Goal: Task Accomplishment & Management: Manage account settings

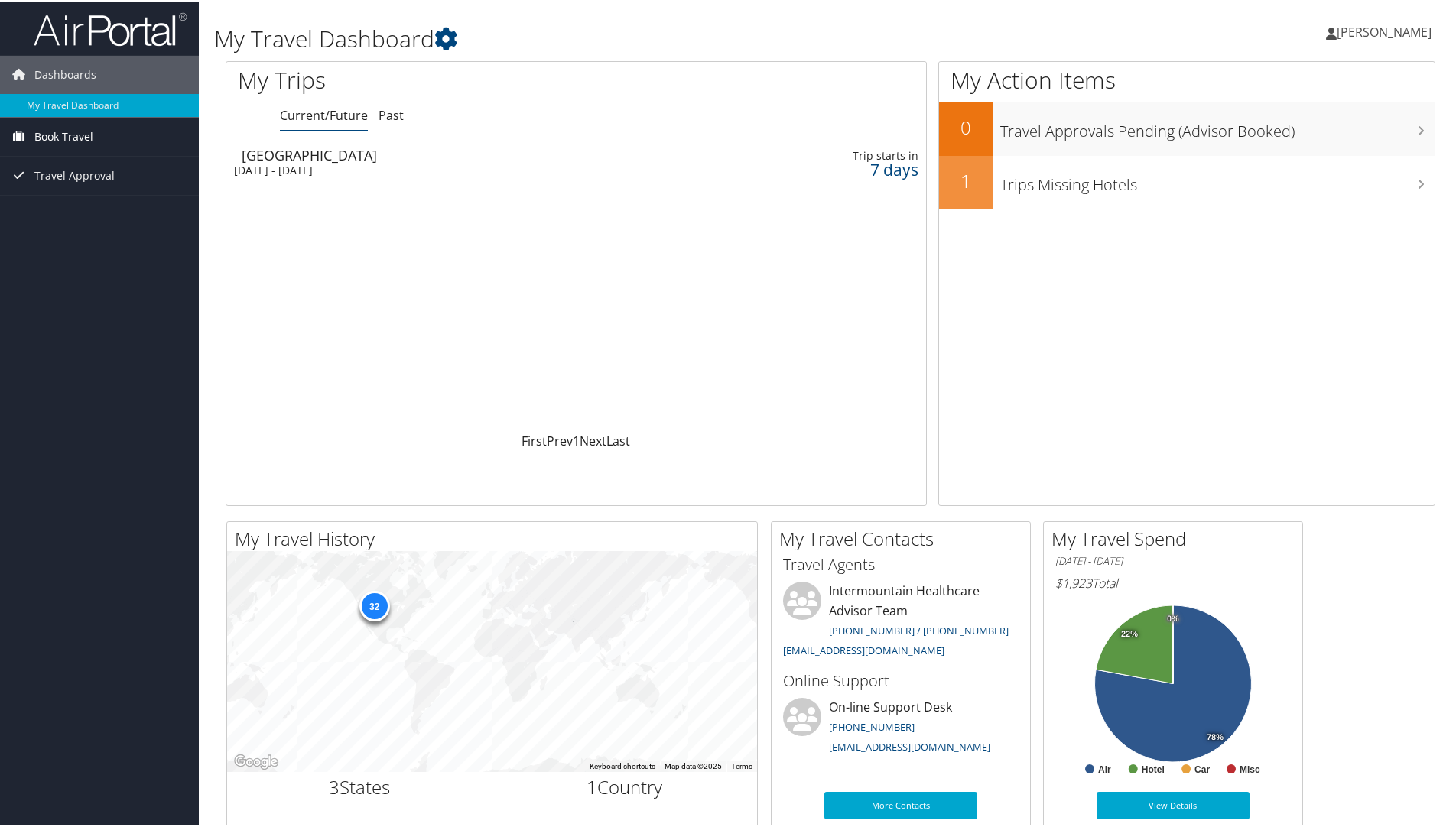
click at [76, 132] on span "Book Travel" at bounding box center [63, 135] width 59 height 38
click at [363, 165] on div "[DATE] - [DATE]" at bounding box center [456, 169] width 444 height 14
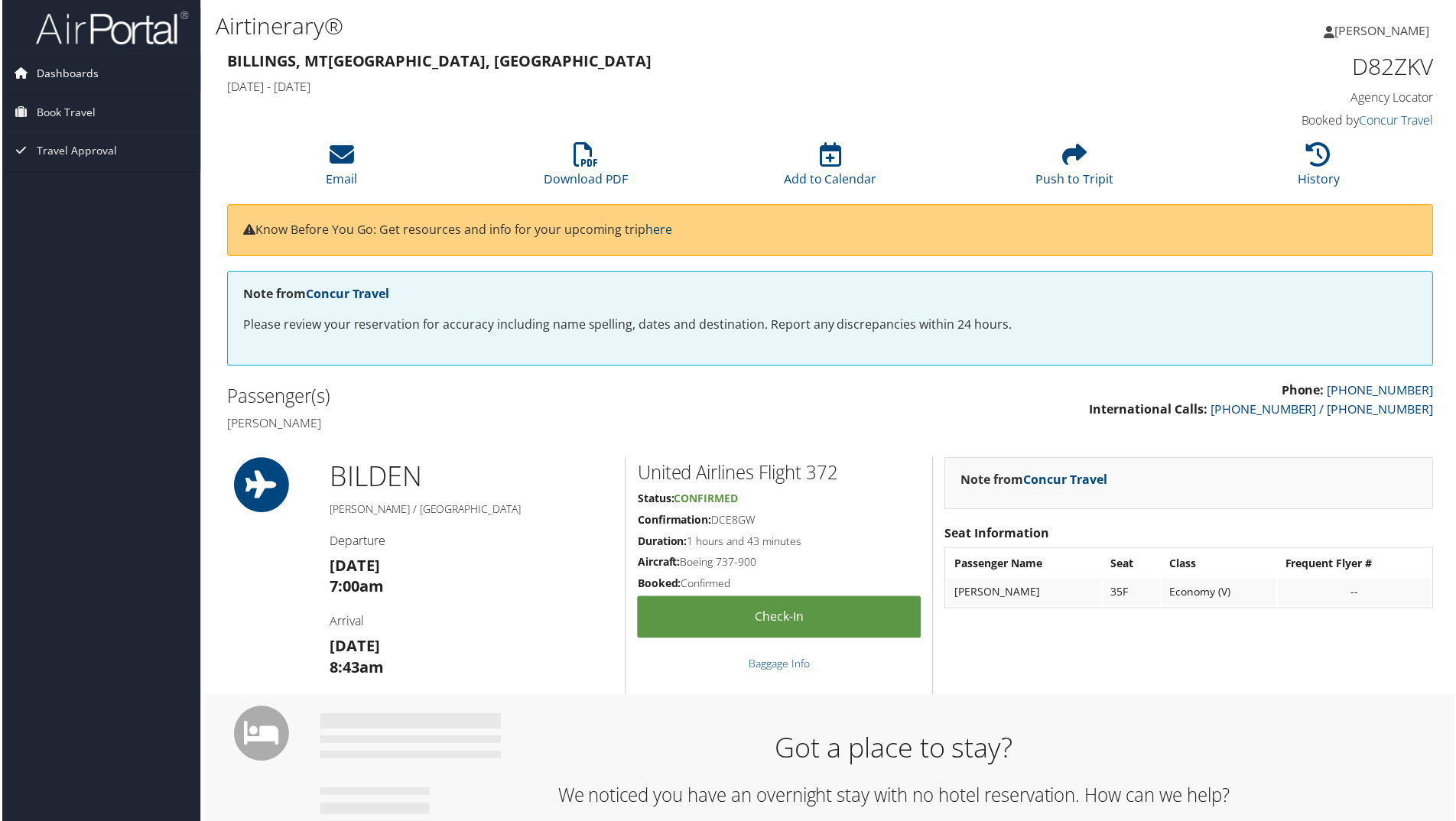
click at [73, 71] on span "Dashboards" at bounding box center [65, 73] width 62 height 38
click at [76, 102] on link "My Travel Dashboard" at bounding box center [100, 104] width 199 height 23
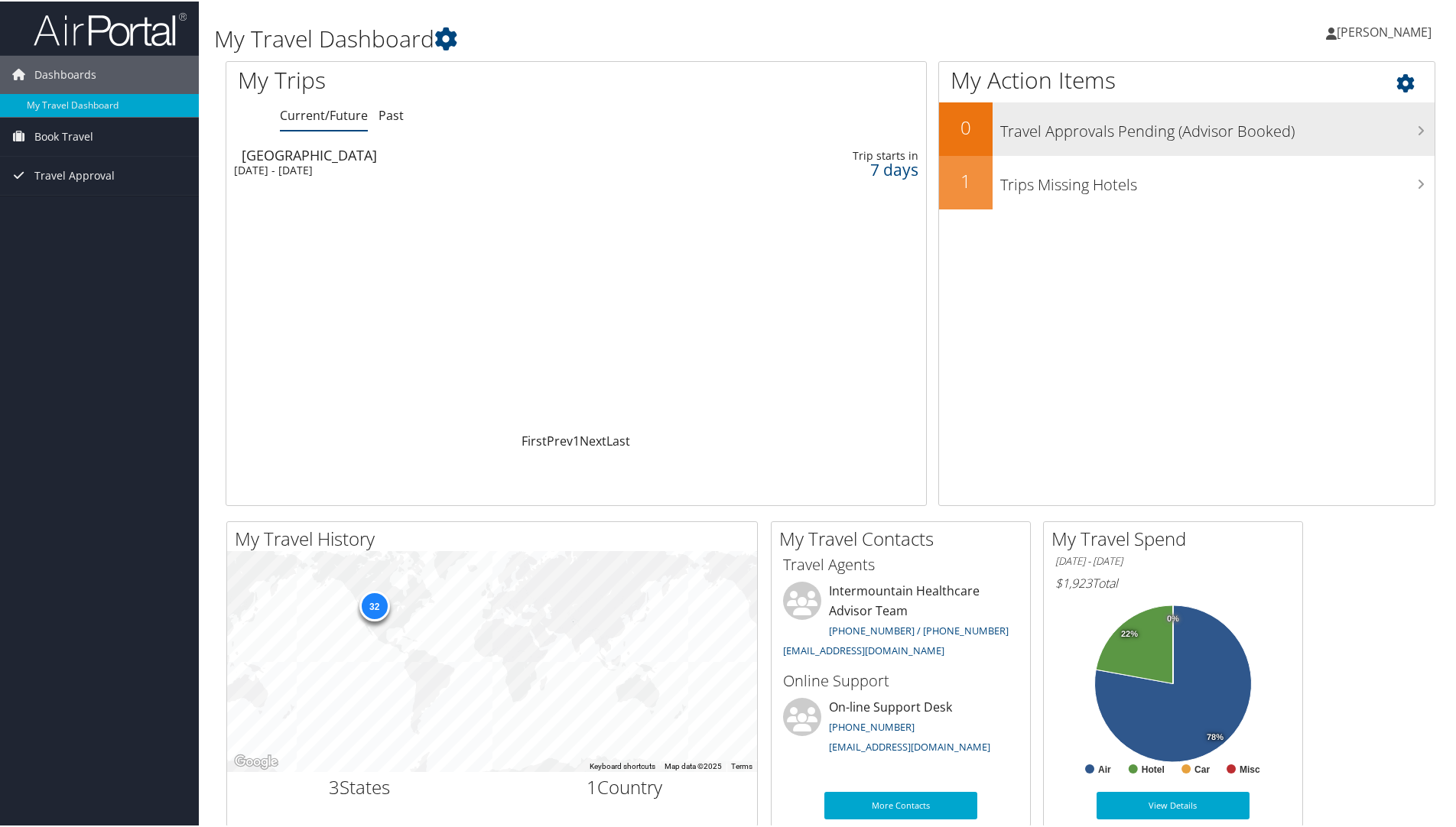
click at [1334, 124] on h3 "Travel Approvals Pending (Advisor Booked)" at bounding box center [1218, 126] width 435 height 29
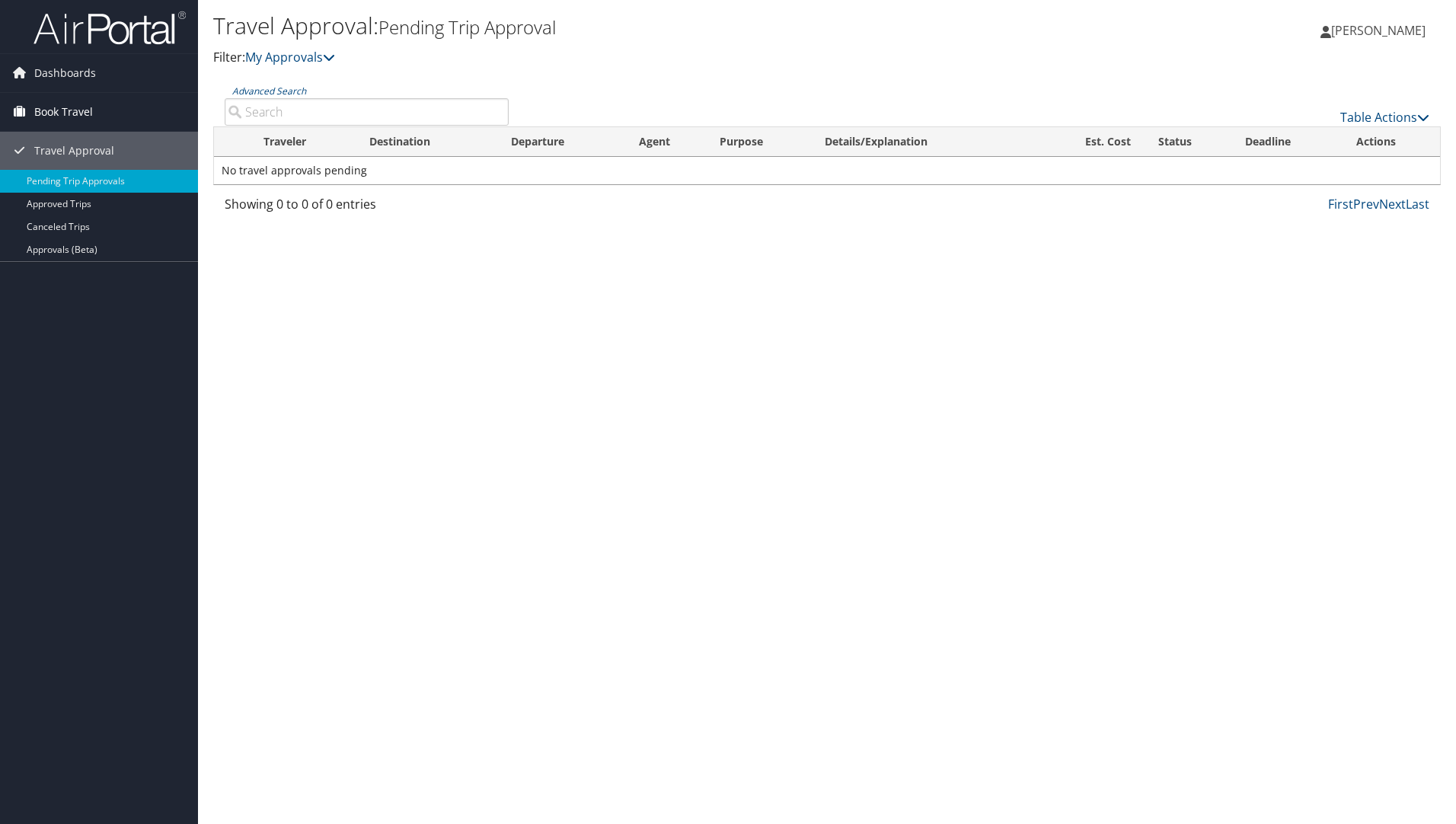
click at [74, 105] on span "Book Travel" at bounding box center [63, 112] width 58 height 38
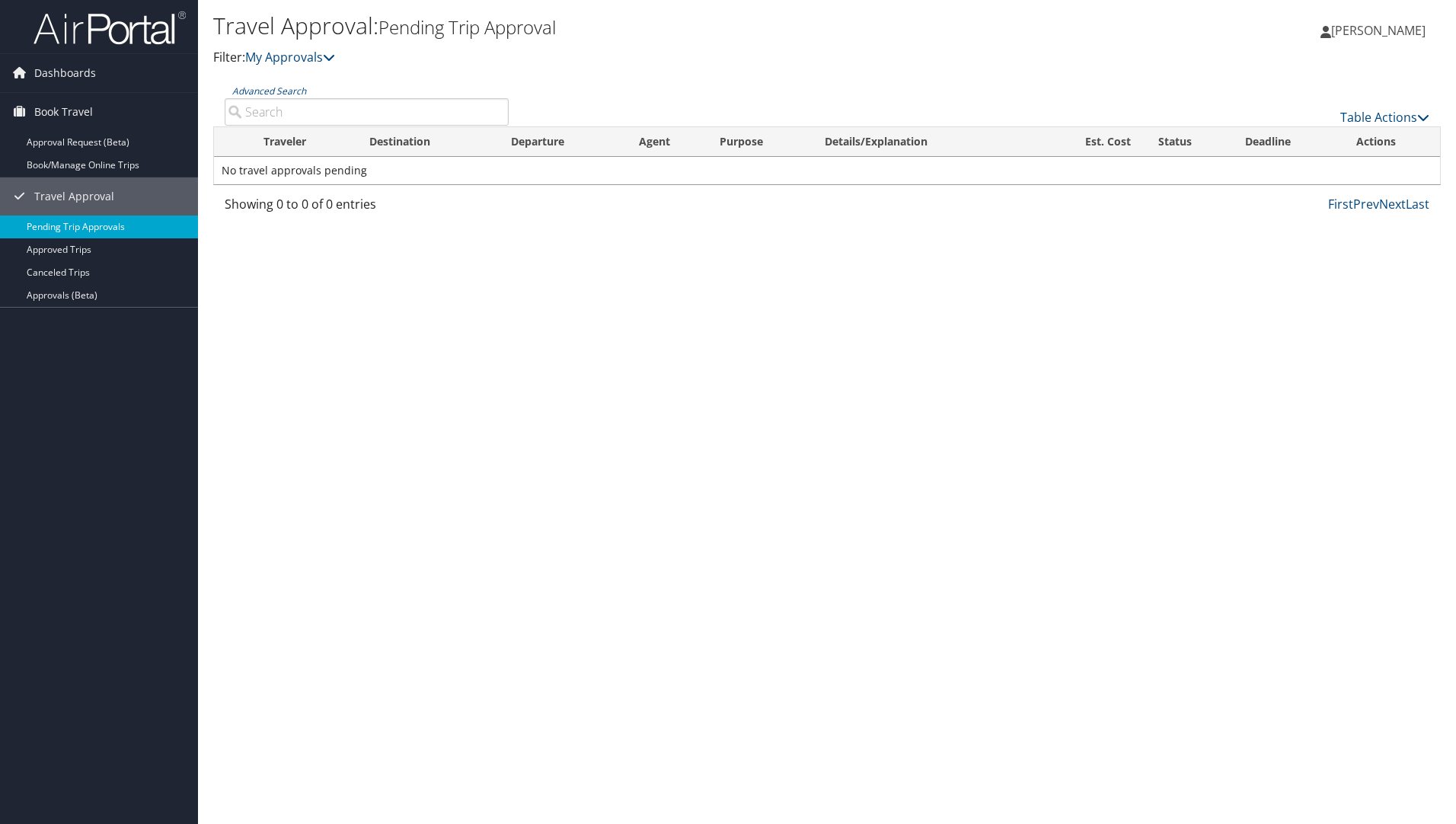
click at [87, 227] on link "Pending Trip Approvals" at bounding box center [99, 226] width 198 height 23
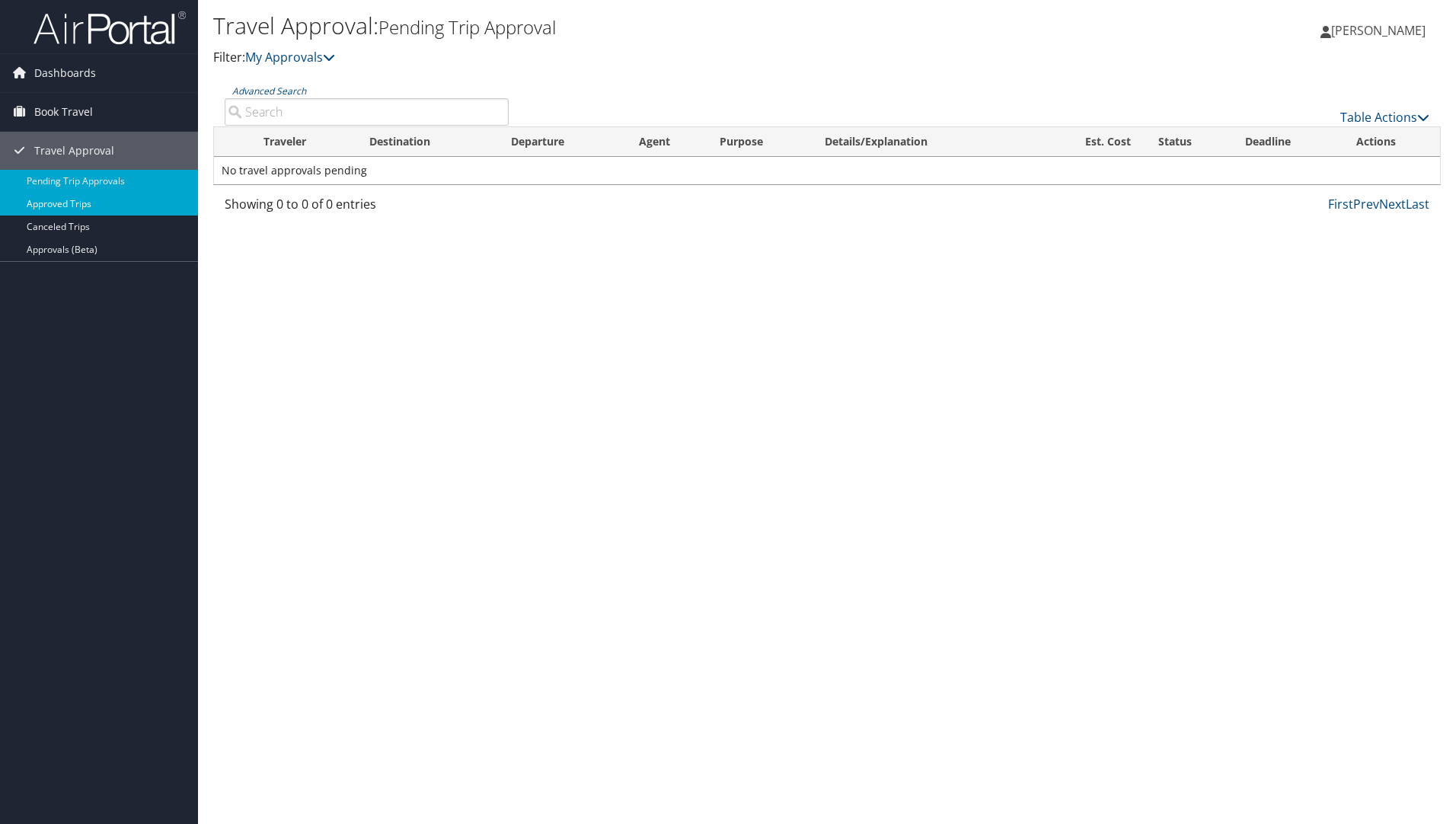
click at [73, 207] on link "Approved Trips" at bounding box center [99, 203] width 198 height 23
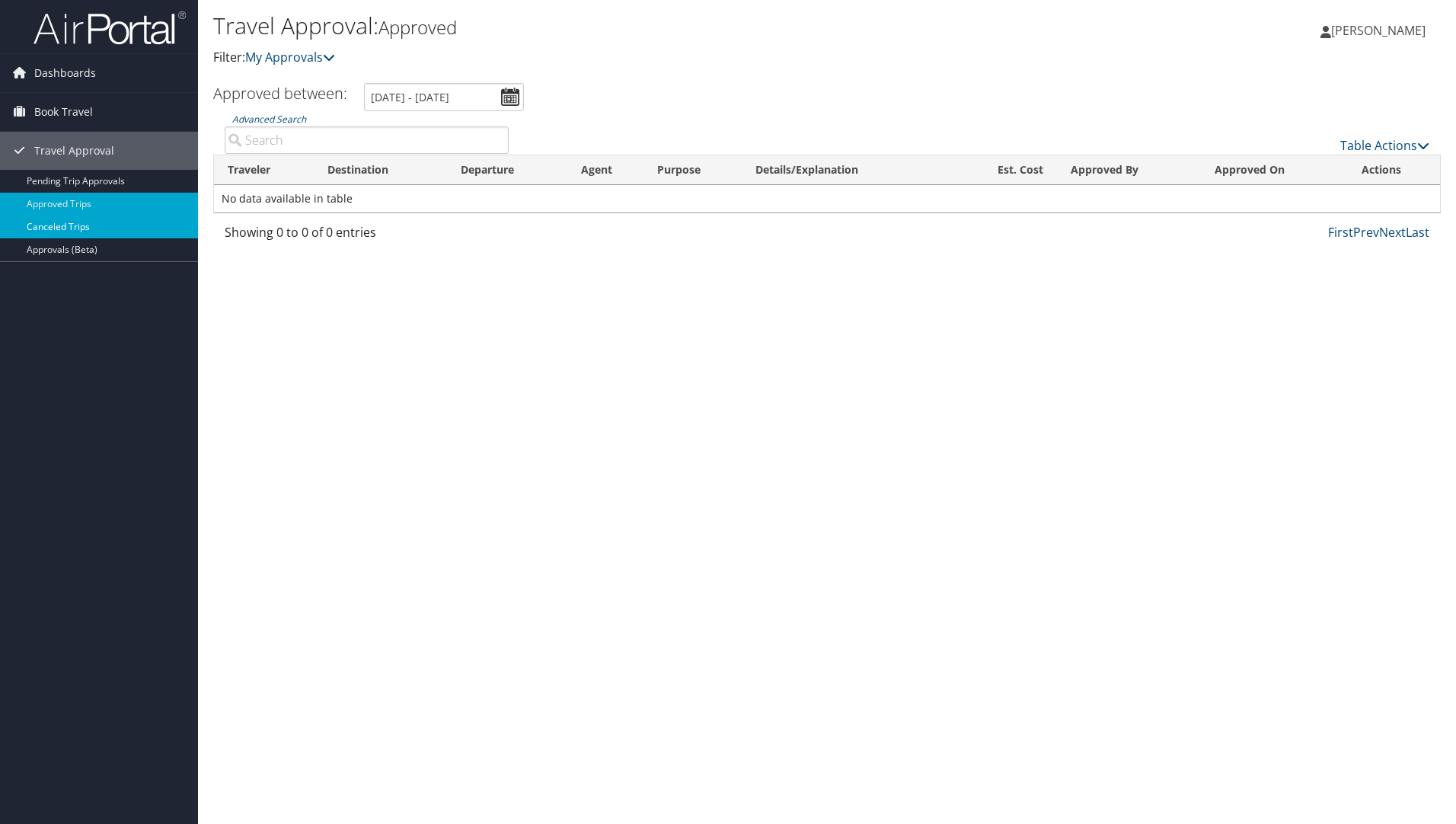
click at [73, 224] on link "Canceled Trips" at bounding box center [99, 226] width 198 height 23
click at [73, 111] on span "Book Travel" at bounding box center [63, 112] width 58 height 38
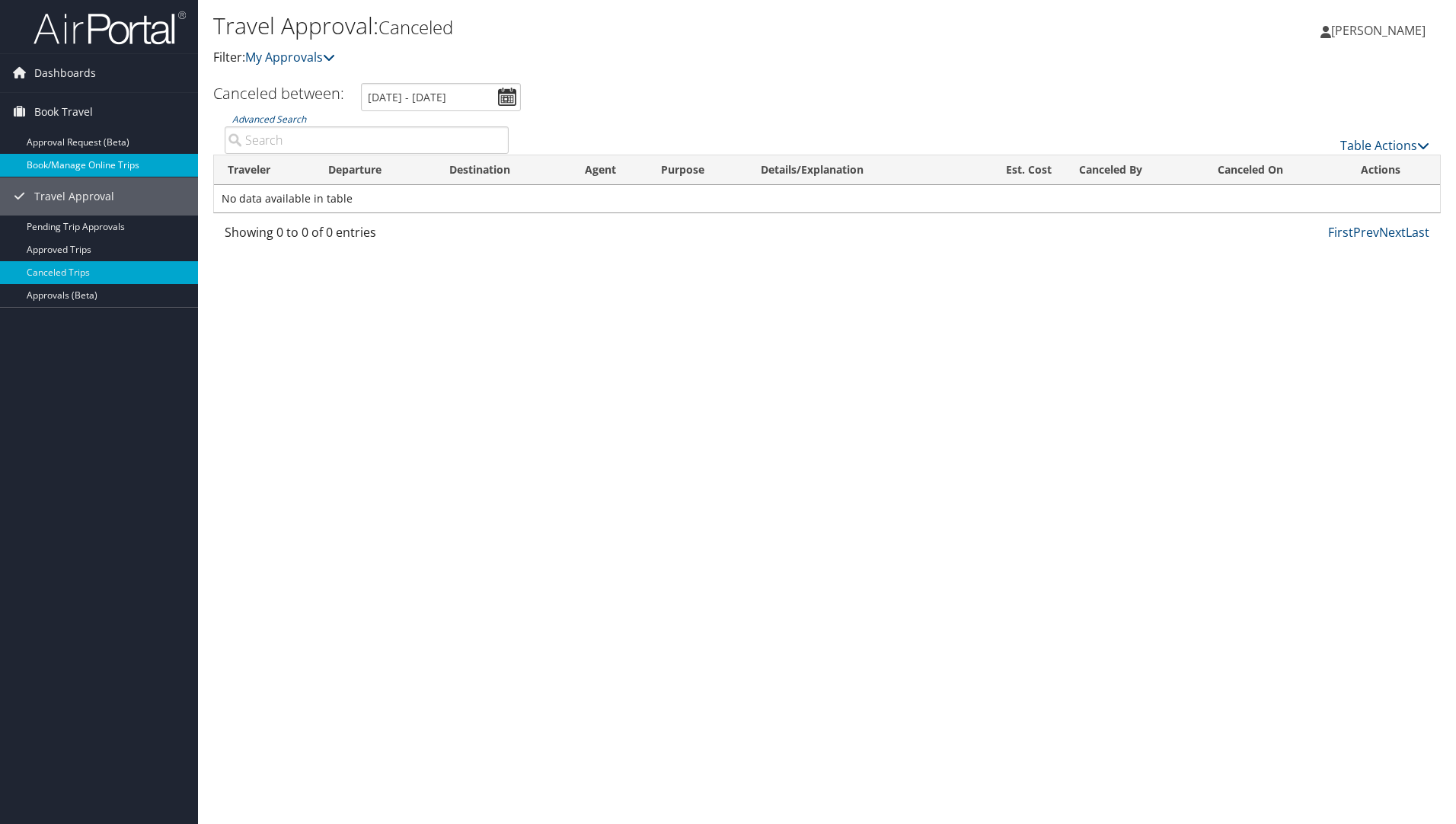
click at [75, 161] on link "Book/Manage Online Trips" at bounding box center [99, 165] width 198 height 23
click at [58, 103] on span "Book Travel" at bounding box center [63, 112] width 58 height 38
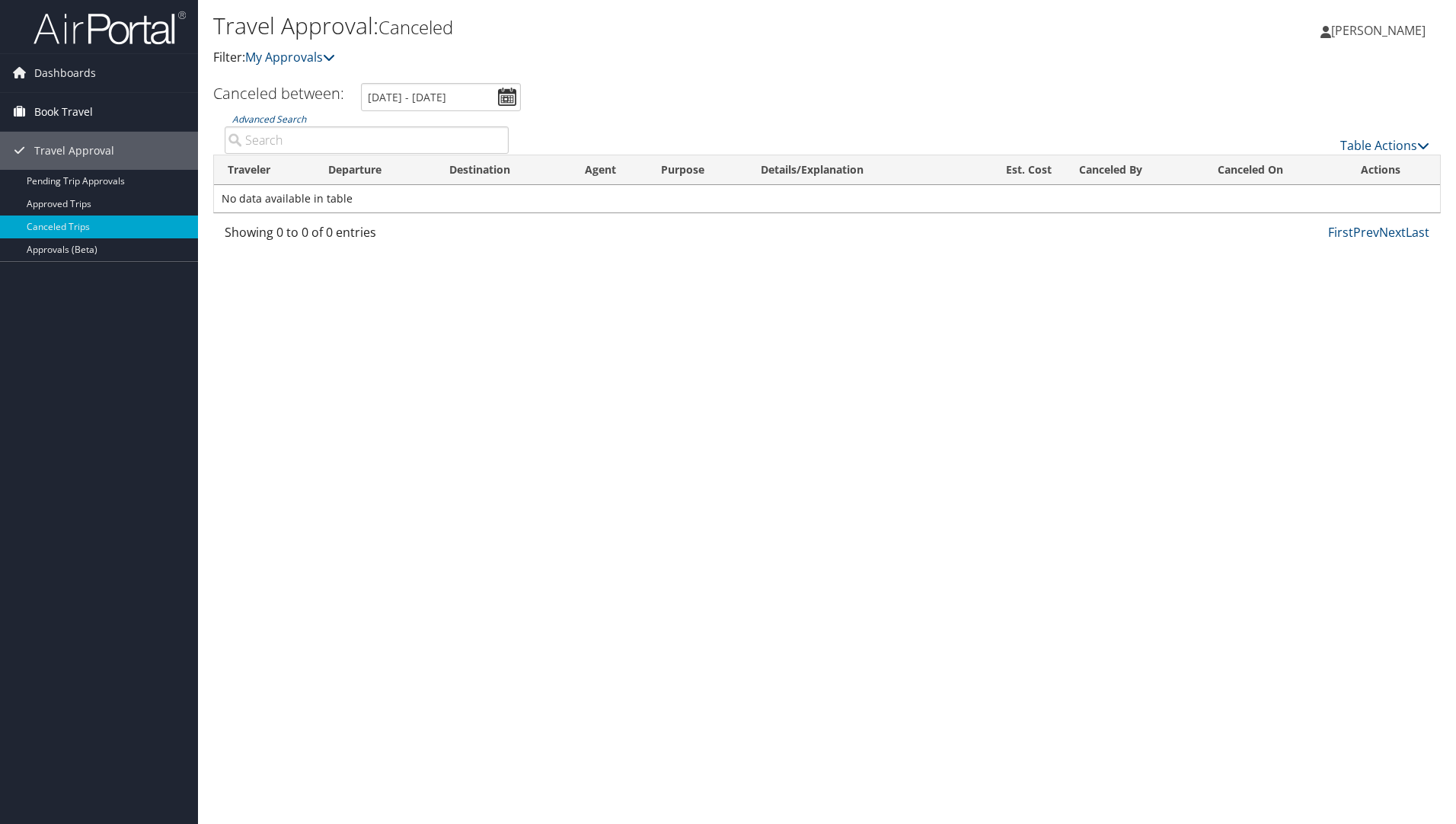
click at [63, 109] on span "Book Travel" at bounding box center [63, 112] width 58 height 38
